Goal: Book appointment/travel/reservation

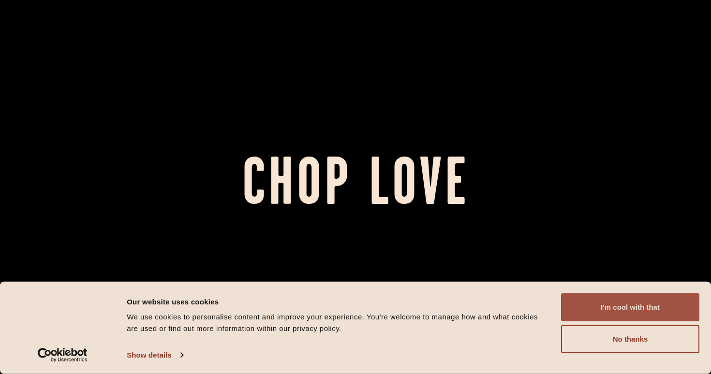
click at [609, 301] on button "I'm cool with that" at bounding box center [630, 307] width 138 height 28
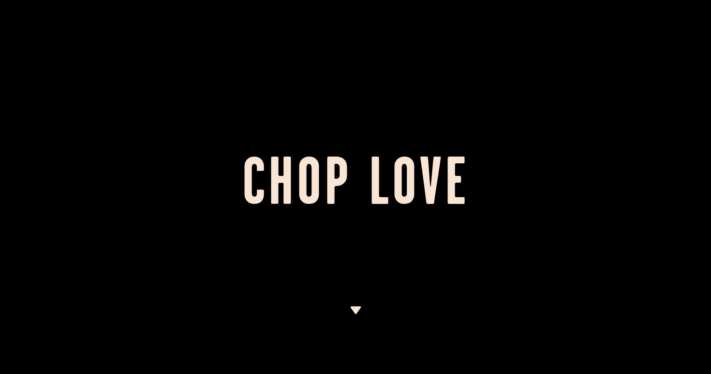
click at [356, 312] on img at bounding box center [355, 310] width 12 height 8
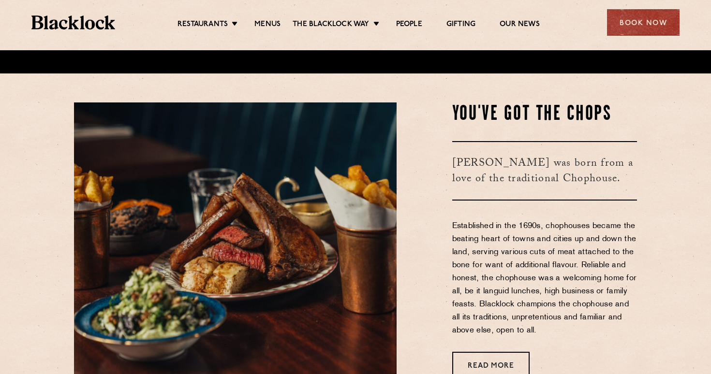
scroll to position [324, 0]
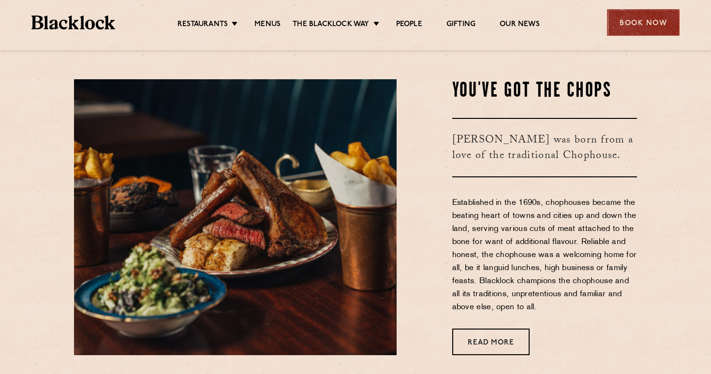
click at [624, 24] on div "Book Now" at bounding box center [643, 22] width 73 height 27
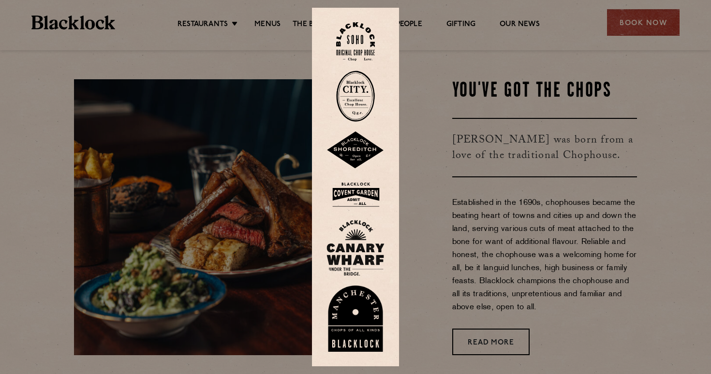
click at [347, 247] on img at bounding box center [355, 248] width 58 height 56
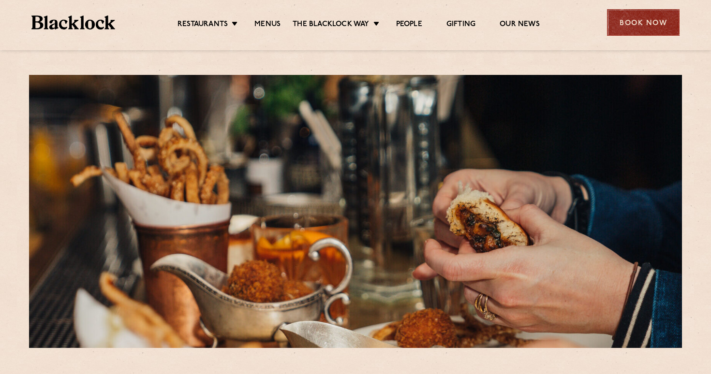
click at [649, 19] on div "Book Now" at bounding box center [643, 22] width 73 height 27
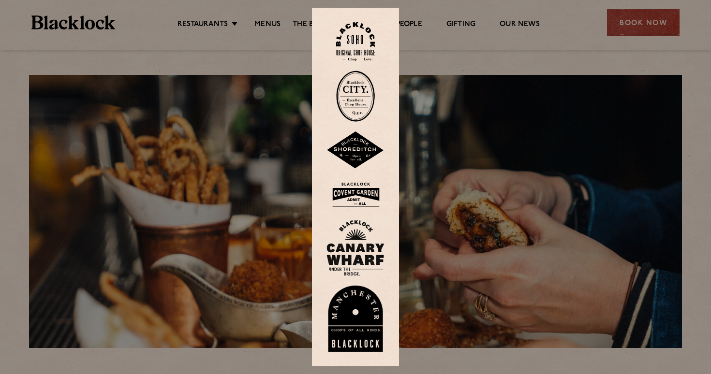
click at [352, 144] on img at bounding box center [355, 150] width 58 height 38
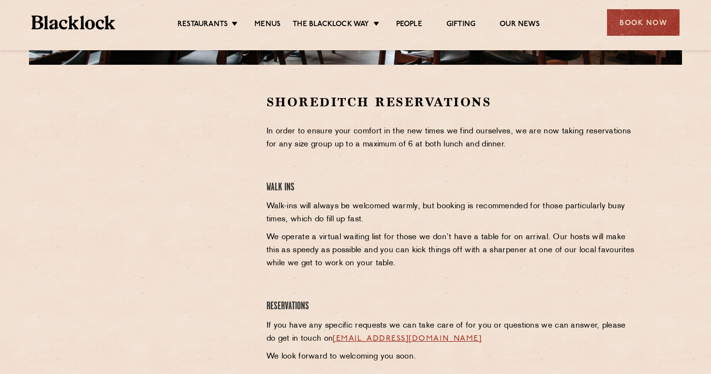
scroll to position [285, 0]
